Goal: Information Seeking & Learning: Stay updated

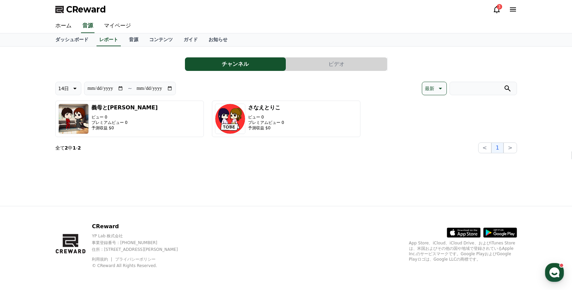
click at [495, 10] on icon at bounding box center [496, 9] width 8 height 8
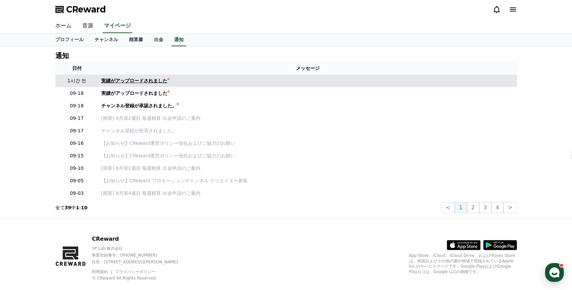
click at [130, 80] on div "実績がアップロードされました" at bounding box center [134, 80] width 66 height 7
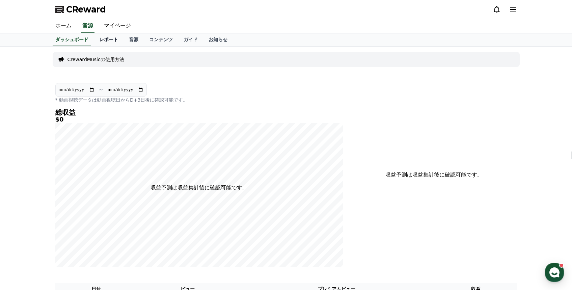
click at [116, 41] on link "レポート" at bounding box center [109, 39] width 30 height 13
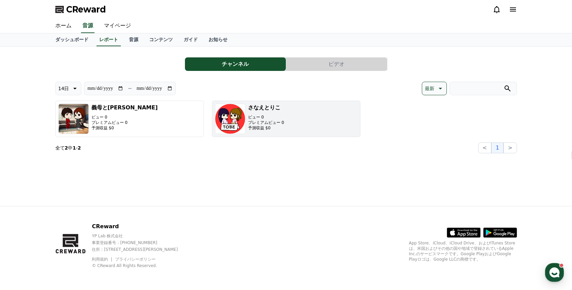
click at [289, 118] on button "[PERSON_NAME]とりこ ビュー 0 プレミアムビュー 0 予測収益 $0" at bounding box center [286, 119] width 148 height 36
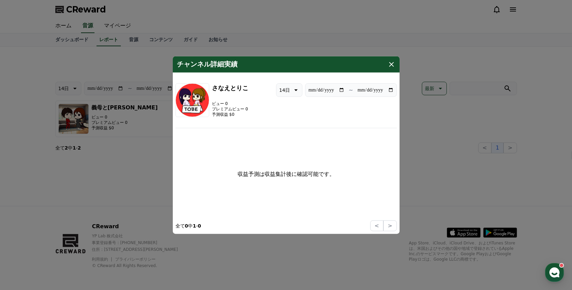
click at [291, 88] on icon "modal" at bounding box center [295, 90] width 8 height 8
click at [287, 126] on button "7日" at bounding box center [282, 124] width 13 height 15
click at [287, 92] on p "7日" at bounding box center [286, 89] width 8 height 9
click at [286, 102] on button "最新" at bounding box center [286, 106] width 15 height 15
type input "**********"
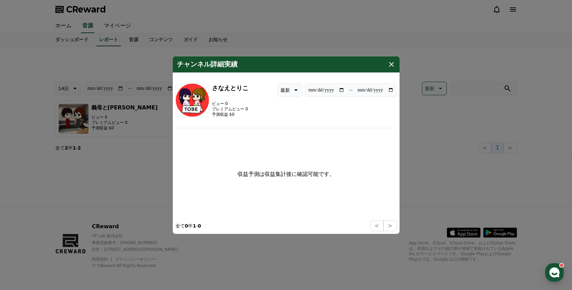
click at [455, 148] on button "close modal" at bounding box center [286, 145] width 572 height 290
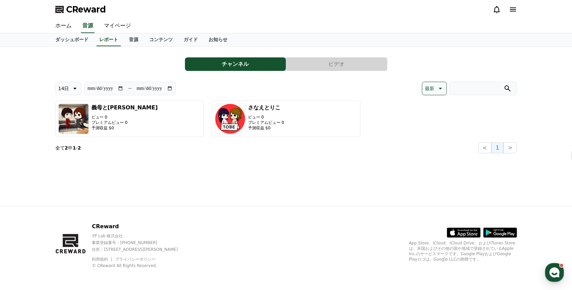
click at [495, 4] on div at bounding box center [504, 9] width 24 height 11
click at [495, 8] on icon at bounding box center [496, 9] width 8 height 8
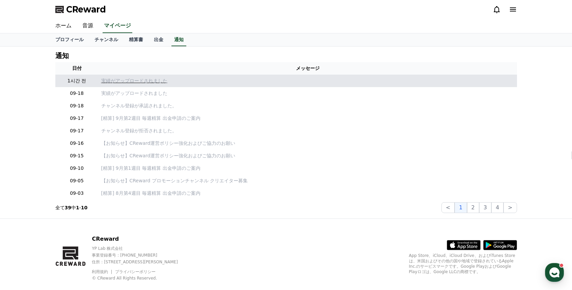
click at [133, 83] on p "実績がアップロードされました" at bounding box center [307, 80] width 413 height 7
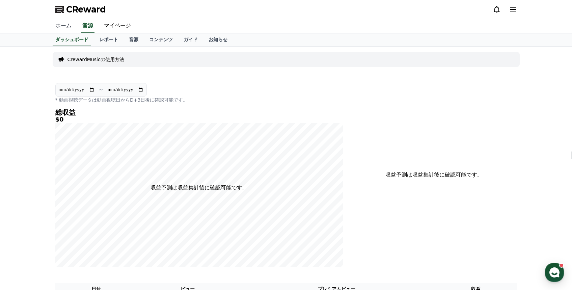
click at [64, 28] on link "ホーム" at bounding box center [63, 26] width 27 height 14
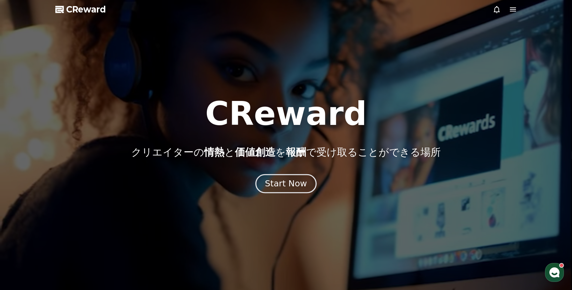
click at [264, 182] on button "Start Now" at bounding box center [285, 183] width 61 height 19
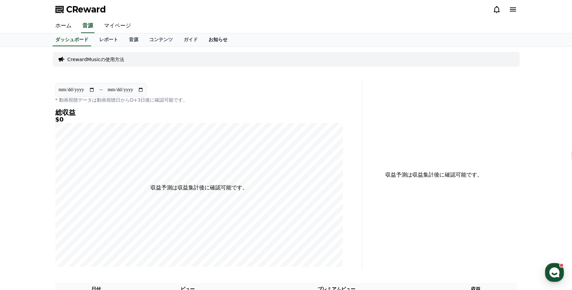
click at [222, 39] on link "お知らせ" at bounding box center [218, 39] width 30 height 13
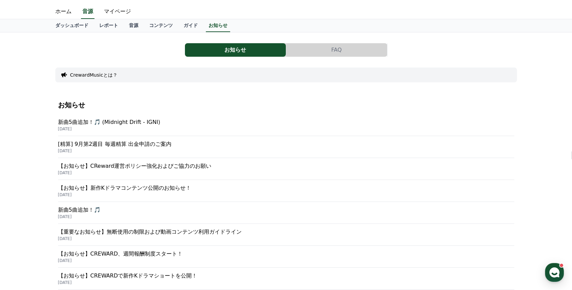
scroll to position [14, 0]
